Goal: Task Accomplishment & Management: Manage account settings

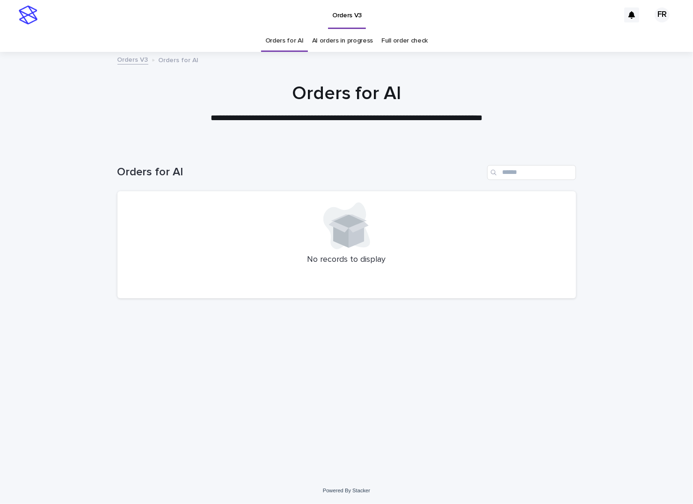
drag, startPoint x: 168, startPoint y: 130, endPoint x: 174, endPoint y: 127, distance: 5.9
click at [168, 130] on div at bounding box center [346, 99] width 693 height 94
click at [172, 136] on div at bounding box center [346, 99] width 693 height 94
click at [127, 237] on div "No records to display" at bounding box center [346, 245] width 458 height 108
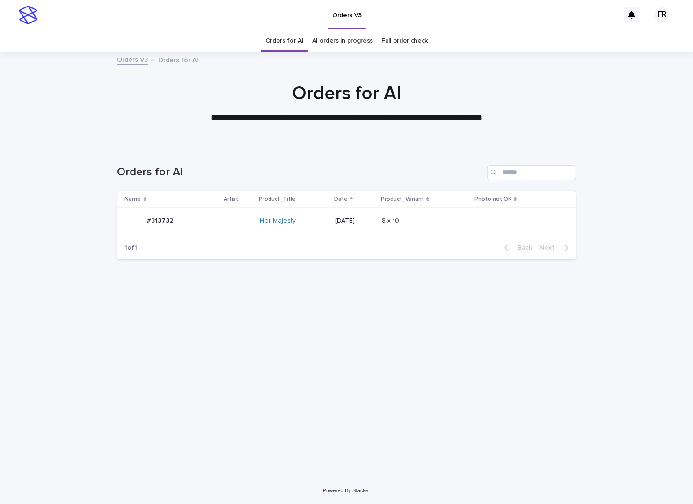
click at [508, 377] on div "Loading... Saving… Loading... Saving… Orders for AI Name Artist Product_Title D…" at bounding box center [347, 300] width 468 height 308
click at [293, 41] on link "Orders for AI" at bounding box center [284, 41] width 38 height 22
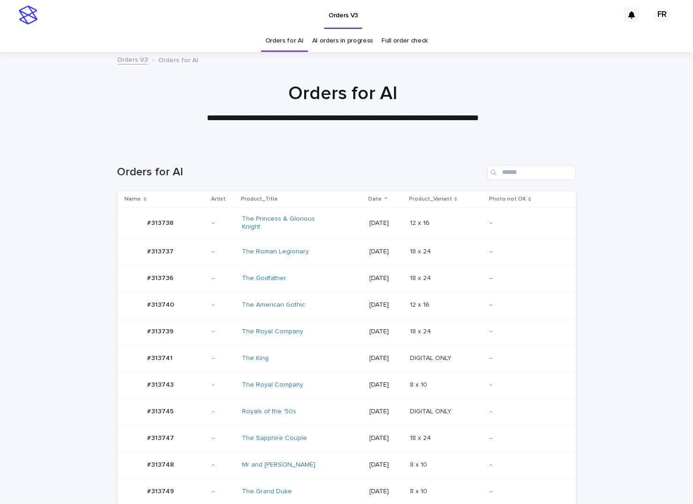
click at [557, 396] on td "-" at bounding box center [530, 385] width 89 height 27
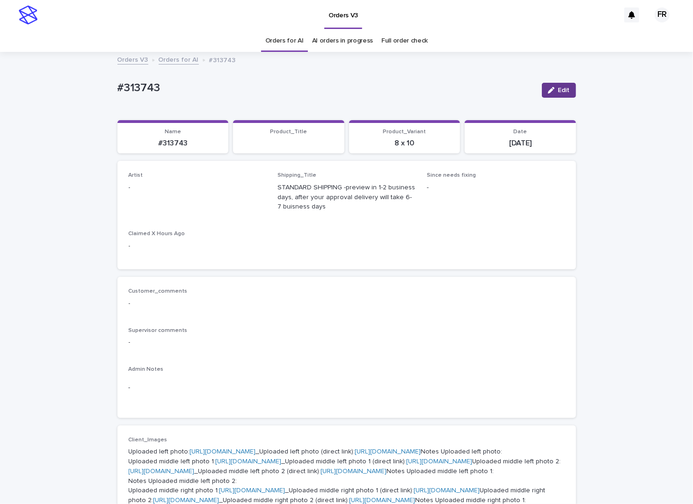
click at [558, 87] on span "Edit" at bounding box center [564, 90] width 12 height 7
click at [194, 189] on div "Select..." at bounding box center [182, 191] width 107 height 15
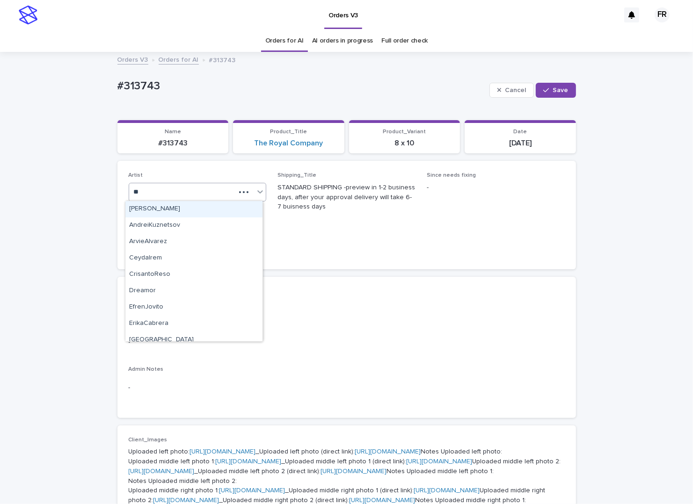
type input "***"
drag, startPoint x: 205, startPoint y: 204, endPoint x: 224, endPoint y: 201, distance: 19.0
click at [217, 206] on div "FranciscoRebollo" at bounding box center [193, 209] width 137 height 16
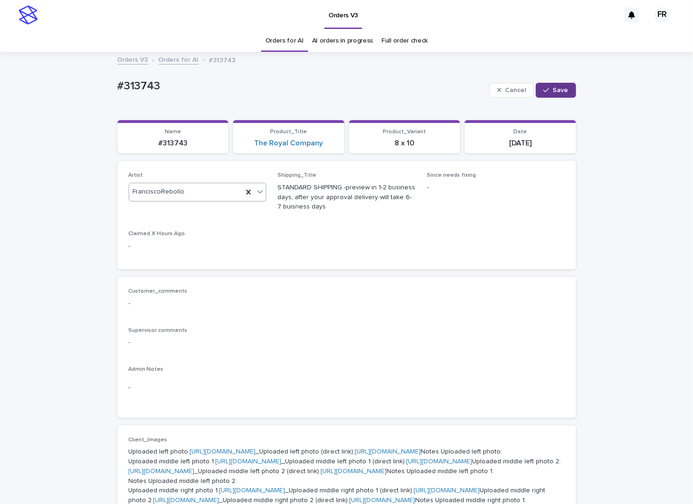
click at [553, 91] on span "Save" at bounding box center [560, 90] width 15 height 7
click at [177, 141] on p "#313743" at bounding box center [173, 143] width 100 height 9
copy p "313743"
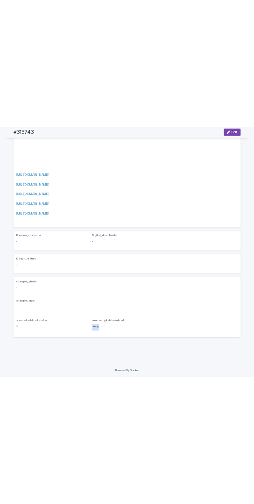
scroll to position [1356, 0]
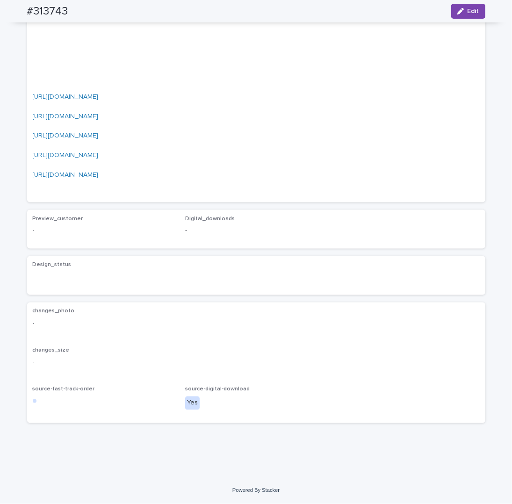
click at [141, 135] on p "https://cdn.shopify.com-uploadkit.app/s/files/1/0033/4807/0511/files/download.h…" at bounding box center [256, 24] width 447 height 331
click at [99, 100] on link "https://cdn.shopify.com-uploadkit.app/s/files/1/0033/4807/0511/files/download.h…" at bounding box center [66, 97] width 66 height 7
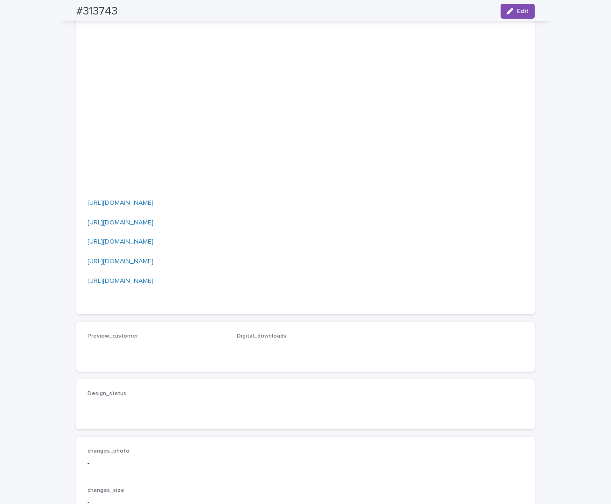
scroll to position [965, 0]
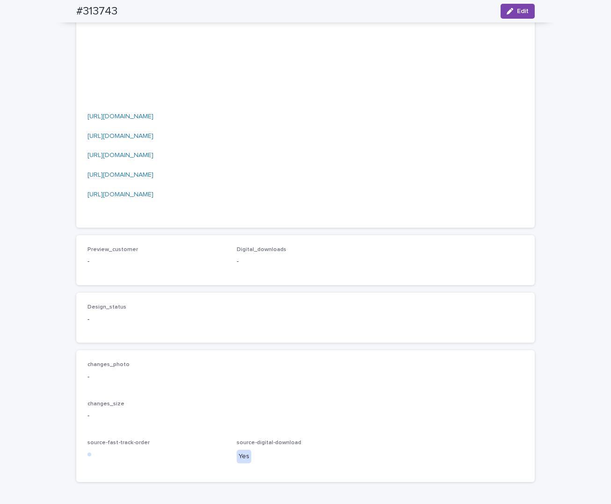
scroll to position [871, 0]
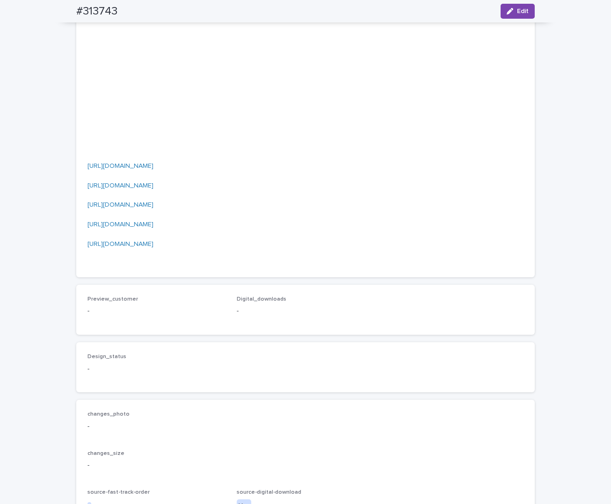
scroll to position [778, 0]
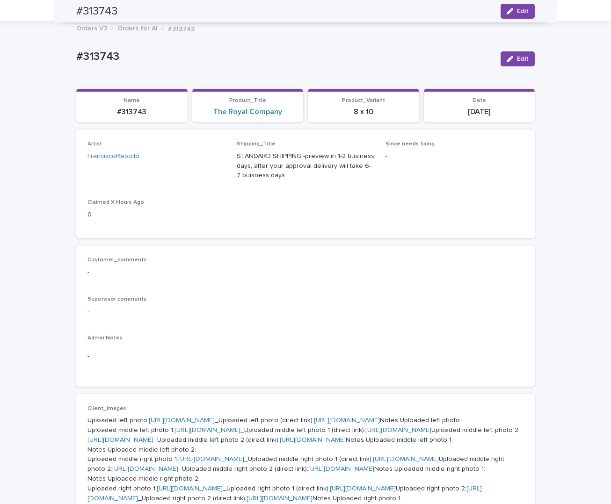
scroll to position [0, 0]
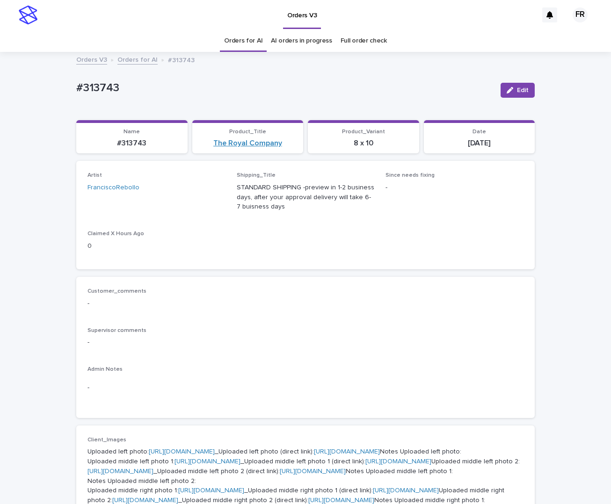
click at [249, 145] on link "The Royal Company" at bounding box center [247, 143] width 69 height 9
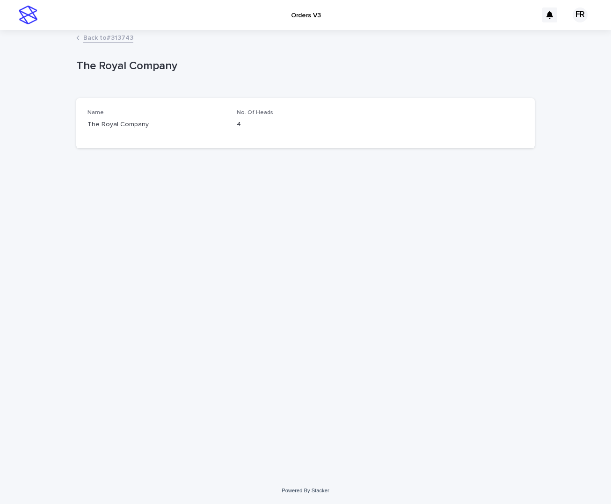
click at [174, 239] on div "Loading... Saving… Loading... Saving… The Royal Company The Royal Company Sorry…" at bounding box center [306, 242] width 468 height 423
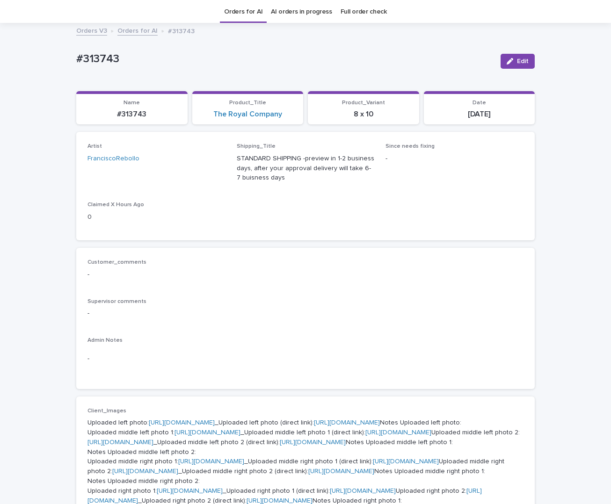
scroll to position [29, 0]
click at [204, 145] on p "Artist" at bounding box center [156, 146] width 138 height 7
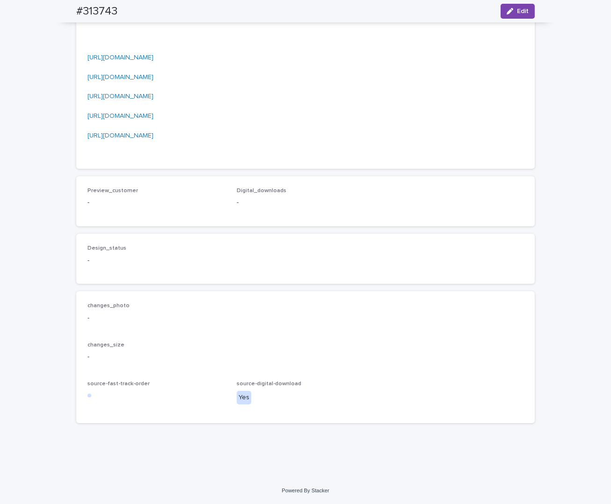
scroll to position [1433, 0]
click at [112, 139] on link "https://cdn.shopify.com-uploadkit.app/s/files/1/0033/4807/0511/files/download.h…" at bounding box center [120, 135] width 66 height 7
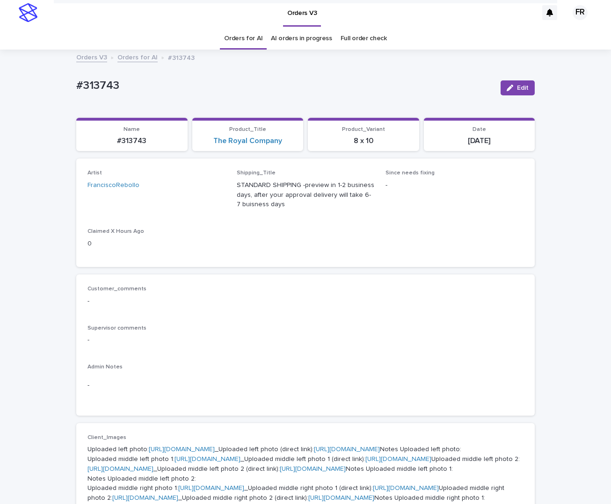
scroll to position [0, 0]
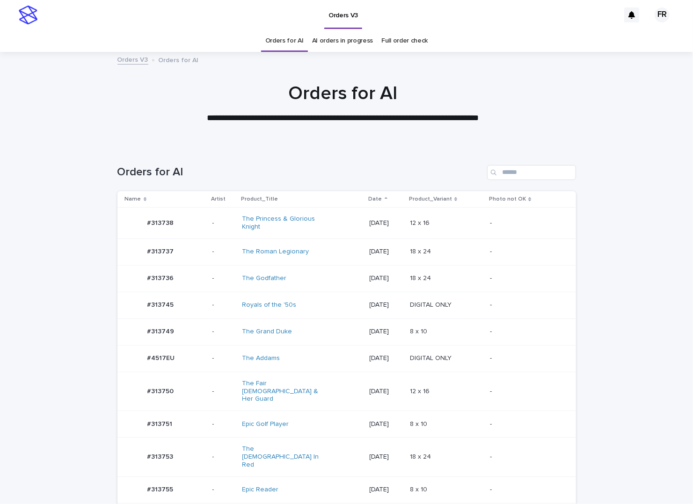
click at [329, 358] on div "The Addams" at bounding box center [302, 358] width 120 height 15
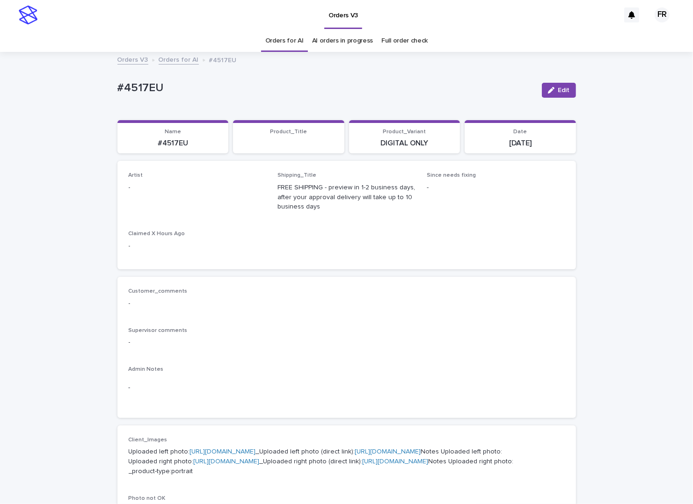
click at [553, 93] on button "Edit" at bounding box center [559, 90] width 34 height 15
click at [178, 193] on div "Select..." at bounding box center [191, 191] width 125 height 15
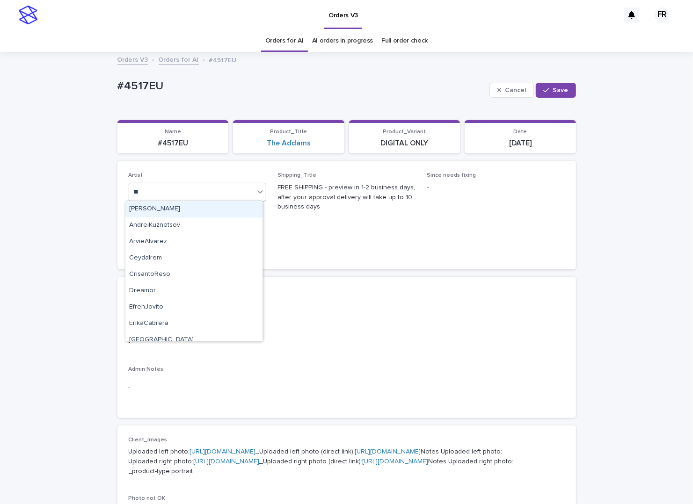
type input "***"
click at [173, 209] on div "FranciscoRebollo" at bounding box center [193, 209] width 137 height 16
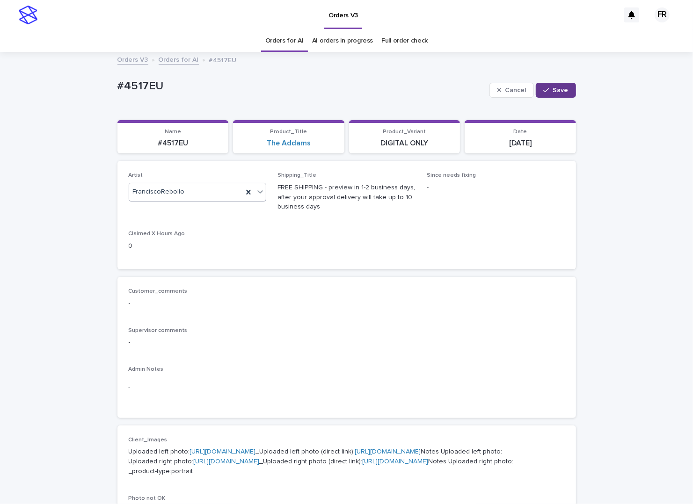
click at [566, 89] on button "Save" at bounding box center [556, 90] width 40 height 15
click at [177, 145] on p "#4517EU" at bounding box center [173, 143] width 100 height 9
copy p "4517EU"
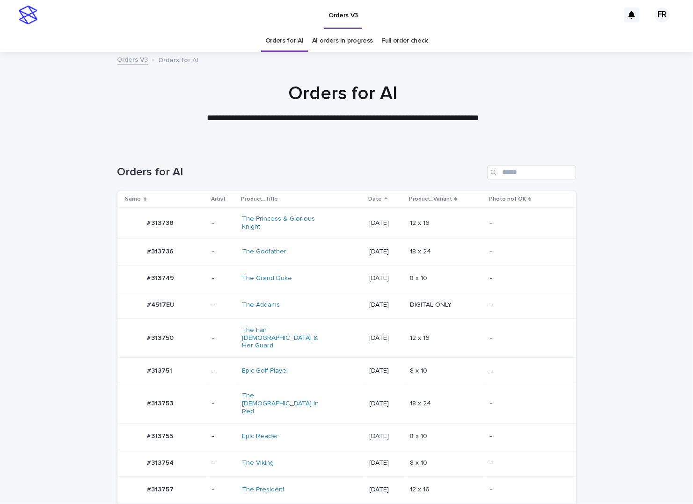
click at [270, 37] on link "Orders for AI" at bounding box center [284, 41] width 38 height 22
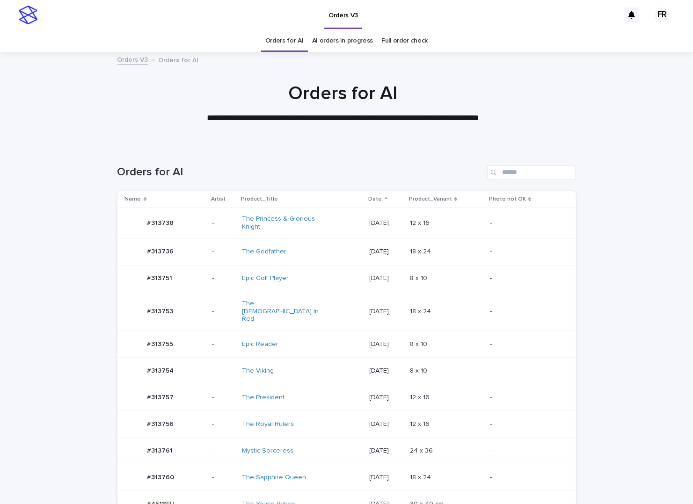
click at [270, 37] on link "Orders for AI" at bounding box center [284, 41] width 38 height 22
click at [440, 420] on p at bounding box center [446, 424] width 73 height 8
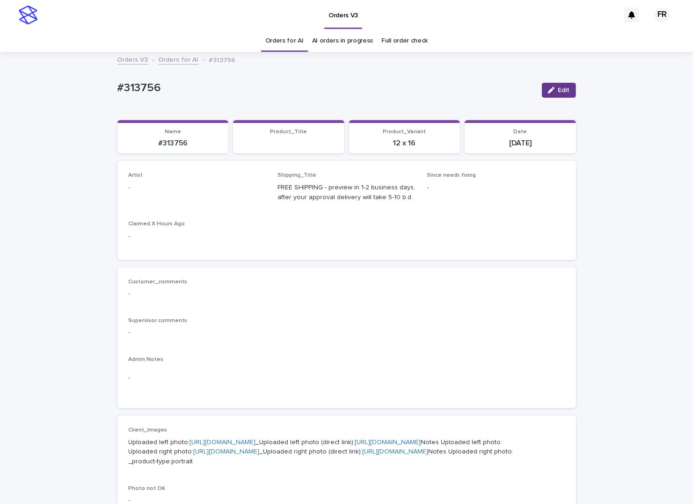
click at [555, 83] on button "Edit" at bounding box center [559, 90] width 34 height 15
click at [181, 181] on div "Artist Select..." at bounding box center [198, 190] width 138 height 36
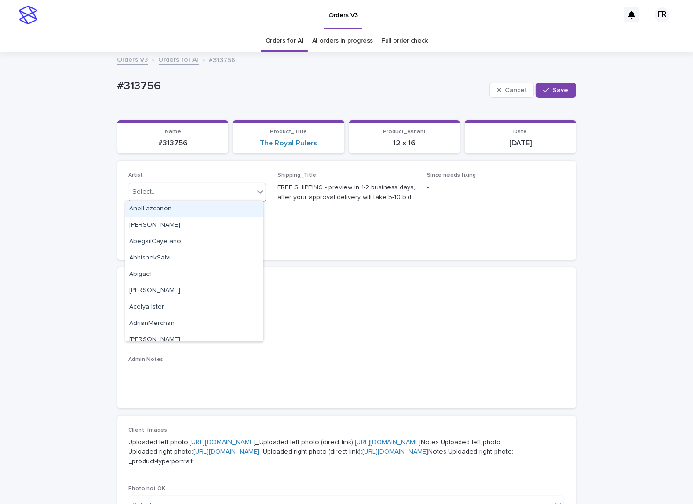
click at [176, 189] on div "Select..." at bounding box center [191, 191] width 125 height 15
type input "***"
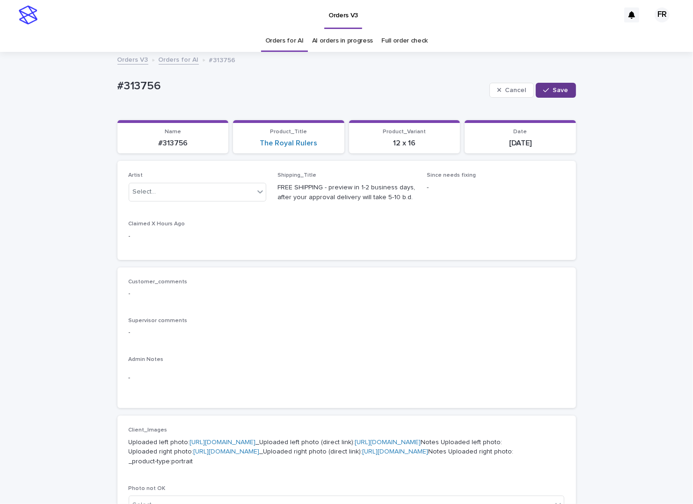
click at [557, 96] on button "Save" at bounding box center [556, 90] width 40 height 15
click at [300, 36] on link "Orders for AI" at bounding box center [284, 41] width 38 height 22
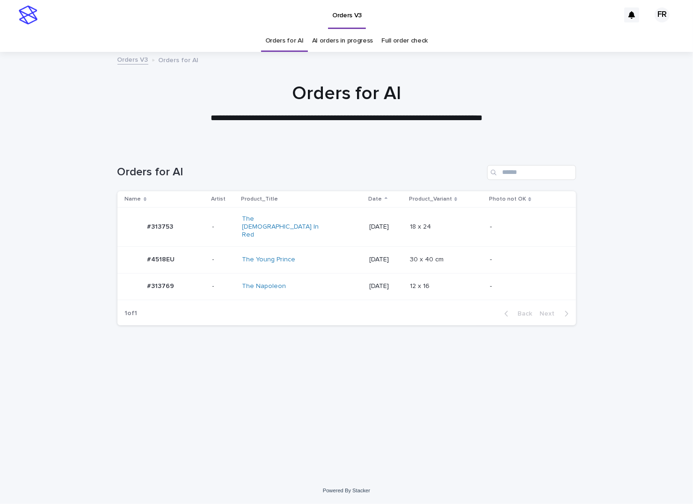
click at [369, 252] on div "[DATE]" at bounding box center [385, 259] width 33 height 15
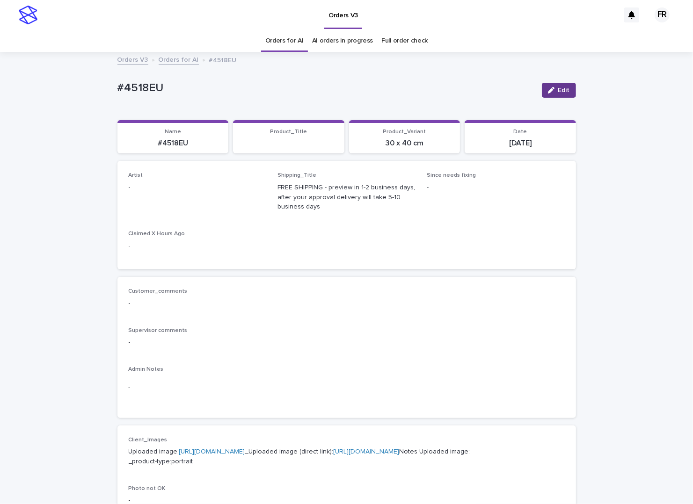
click at [542, 93] on button "Edit" at bounding box center [559, 90] width 34 height 15
click at [200, 188] on div "Select..." at bounding box center [191, 191] width 125 height 15
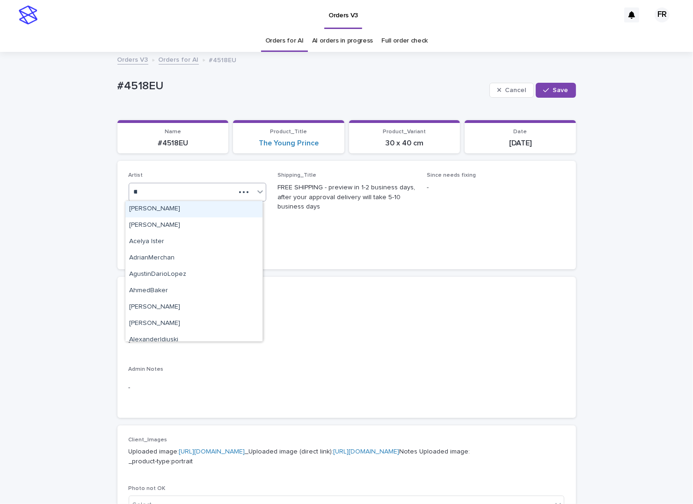
type input "***"
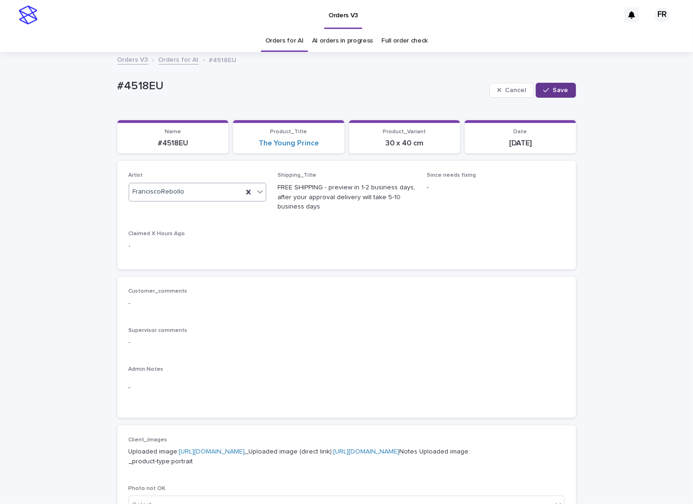
click at [557, 89] on span "Save" at bounding box center [560, 90] width 15 height 7
click at [168, 138] on div "#4518EU" at bounding box center [173, 142] width 100 height 11
copy p "4518EU"
